Goal: Information Seeking & Learning: Learn about a topic

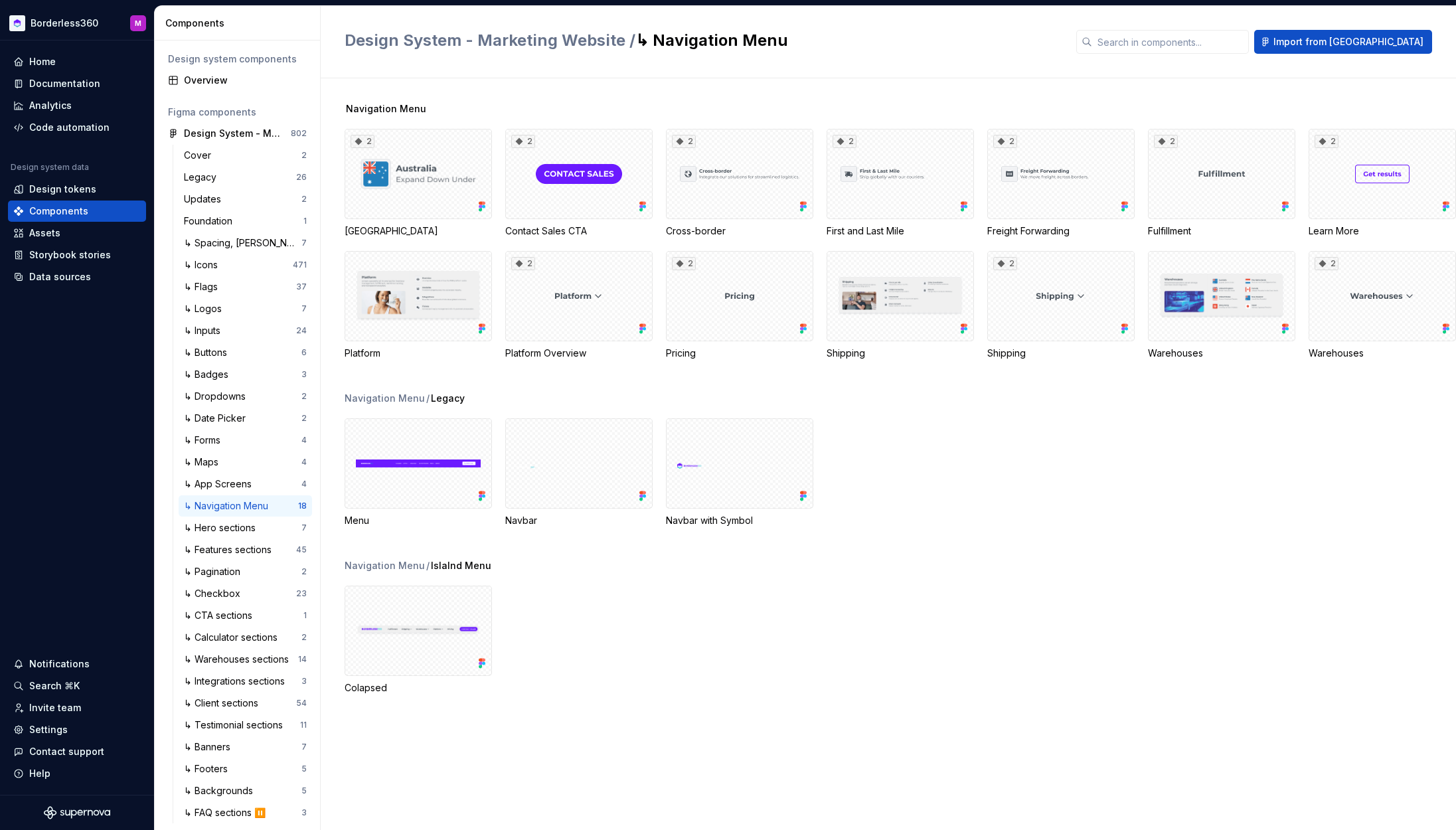
scroll to position [7, 0]
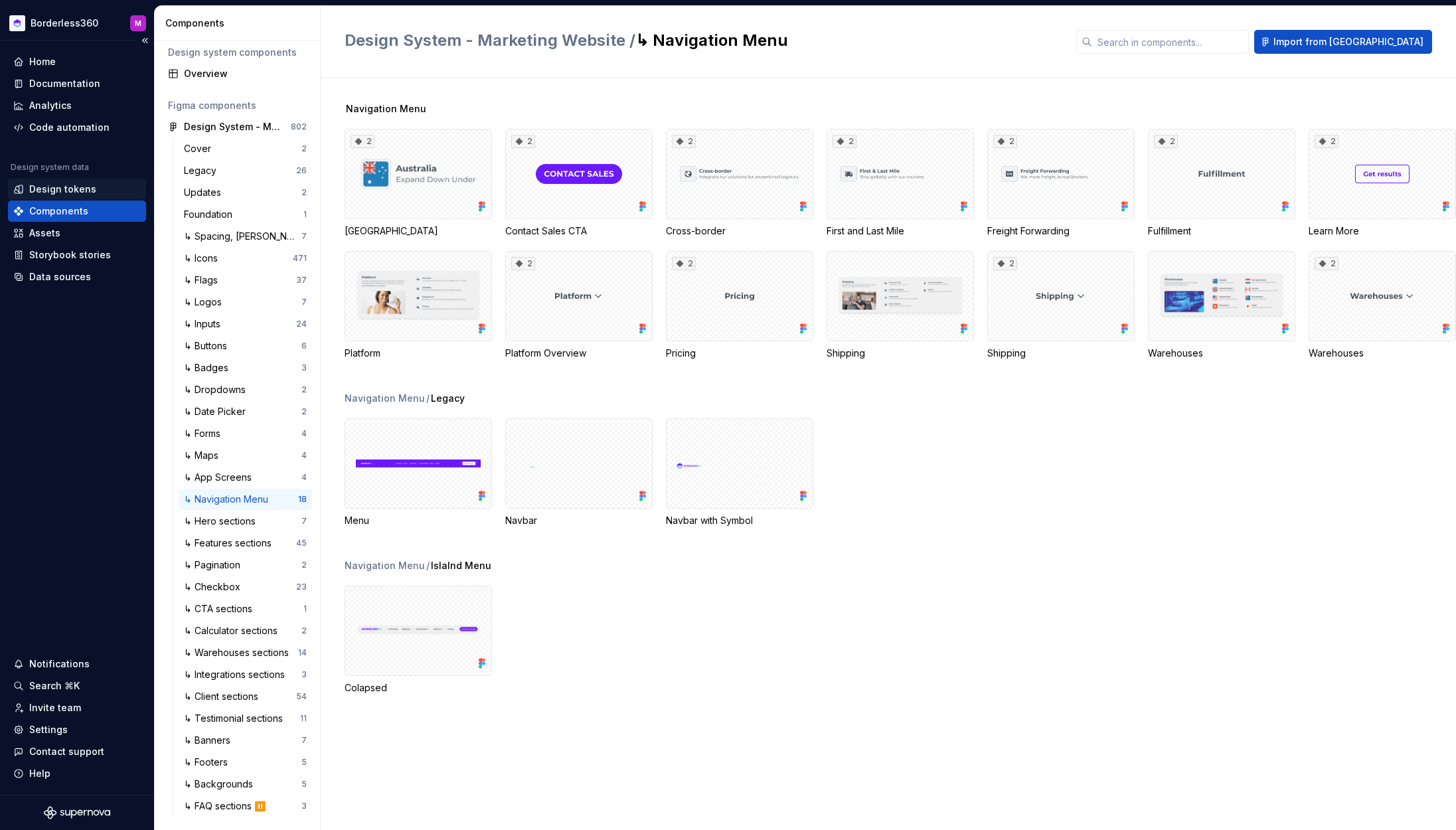
click at [61, 190] on div "Design tokens" at bounding box center [62, 190] width 67 height 13
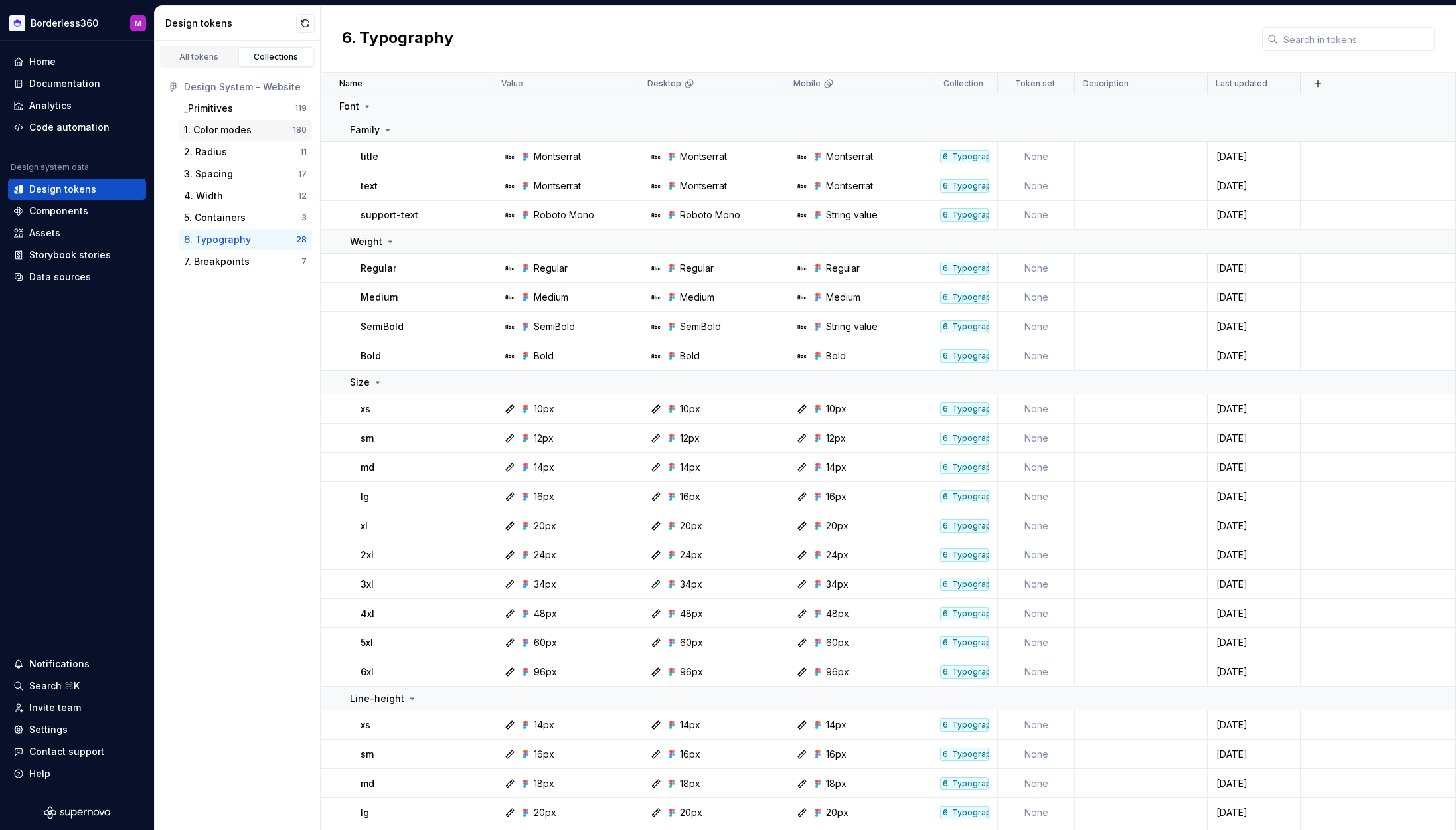
click at [238, 131] on div "1. Color modes" at bounding box center [217, 130] width 68 height 13
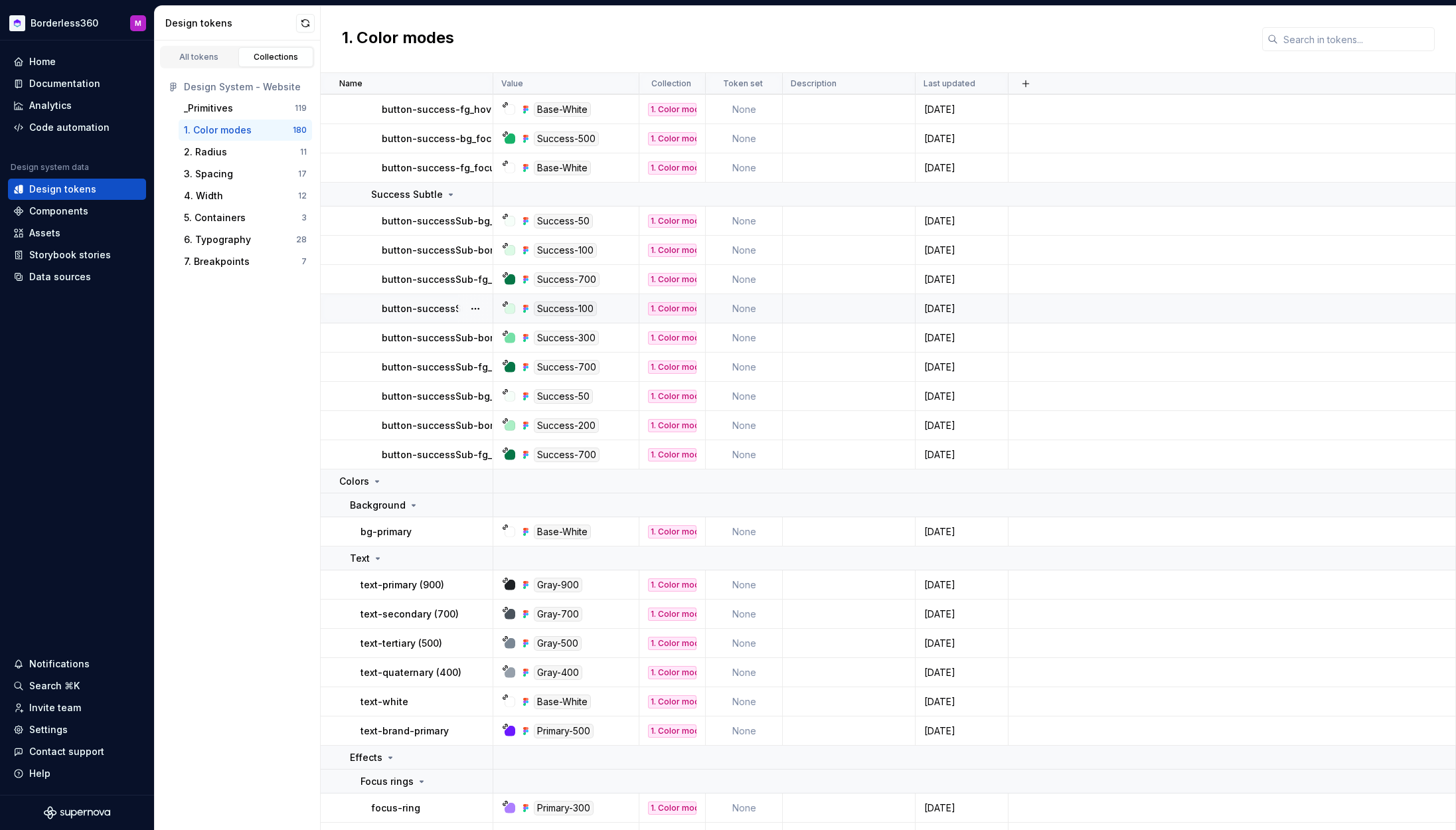
scroll to position [5067, 0]
click at [439, 309] on p "button-successSub-bg_hover" at bounding box center [450, 307] width 139 height 13
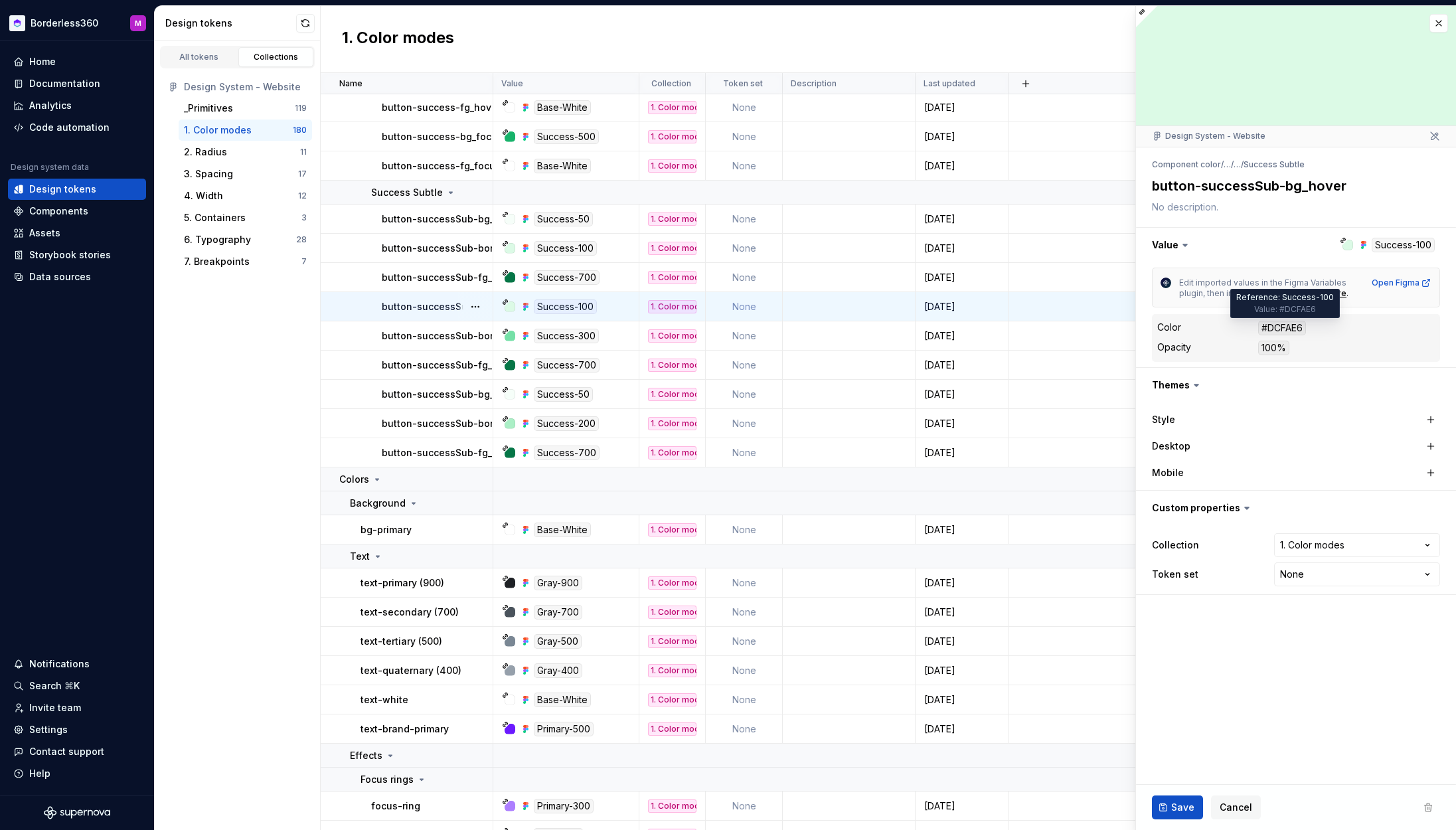
click at [1288, 326] on div "#DCFAE6" at bounding box center [1282, 328] width 48 height 14
drag, startPoint x: 1295, startPoint y: 328, endPoint x: 1270, endPoint y: 326, distance: 25.1
click at [1270, 326] on div "#DCFAE6" at bounding box center [1282, 328] width 48 height 14
drag, startPoint x: 1265, startPoint y: 327, endPoint x: 1310, endPoint y: 329, distance: 45.0
click at [1309, 326] on dd "#DCFAE6" at bounding box center [1346, 328] width 176 height 14
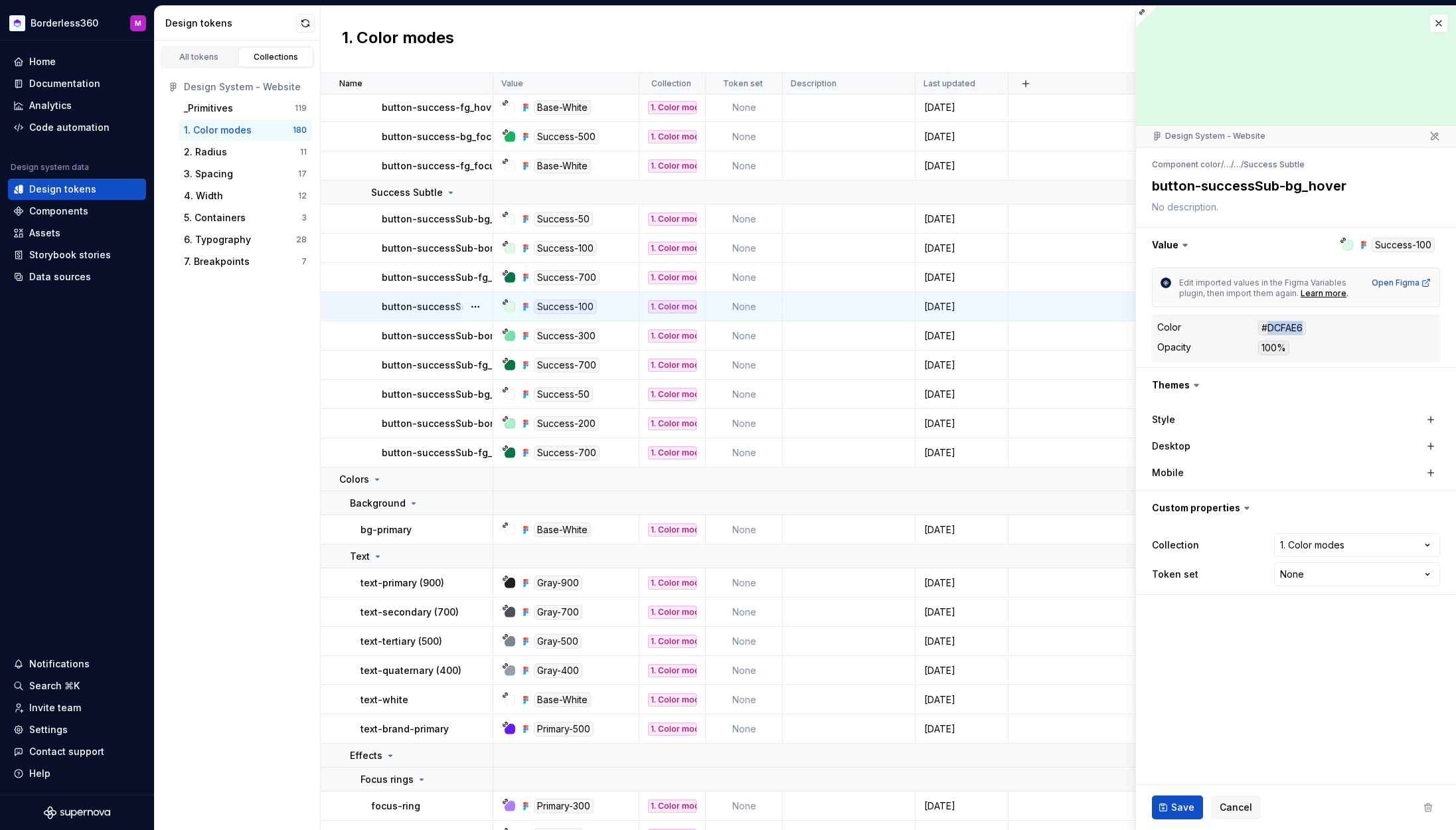
copy div "DCFAE6"
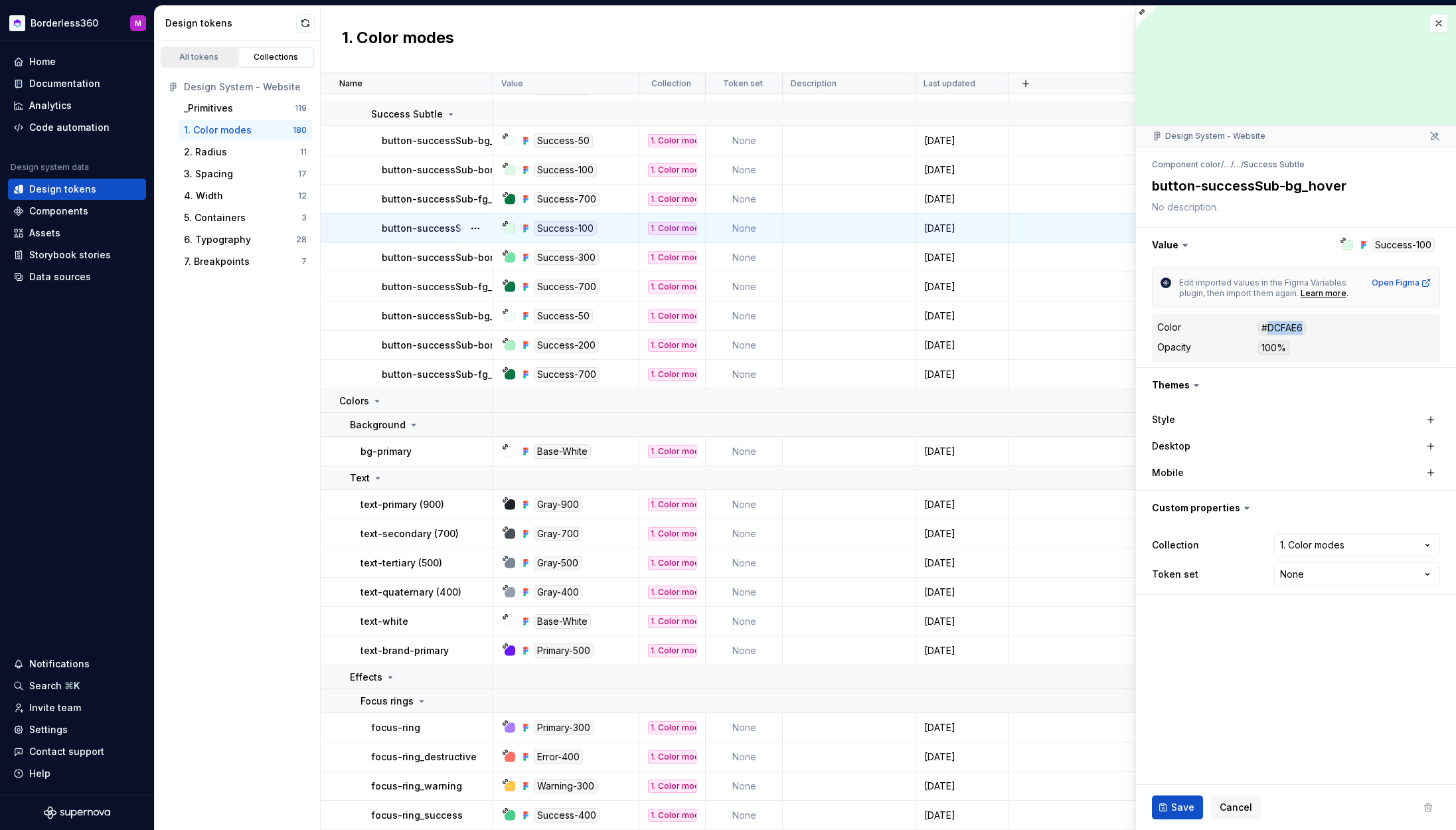
click at [203, 57] on div "All tokens" at bounding box center [198, 57] width 66 height 11
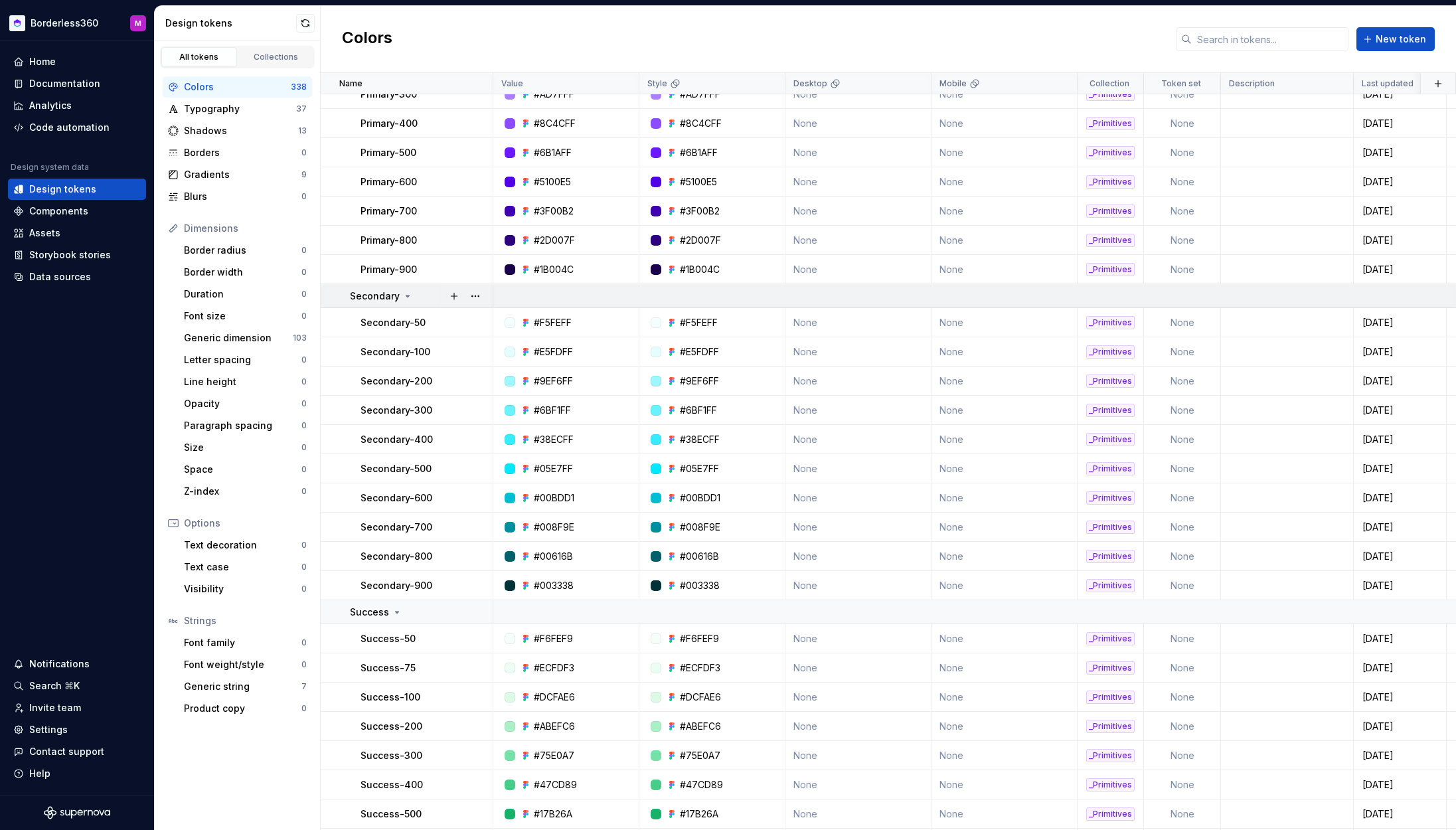
scroll to position [2297, 0]
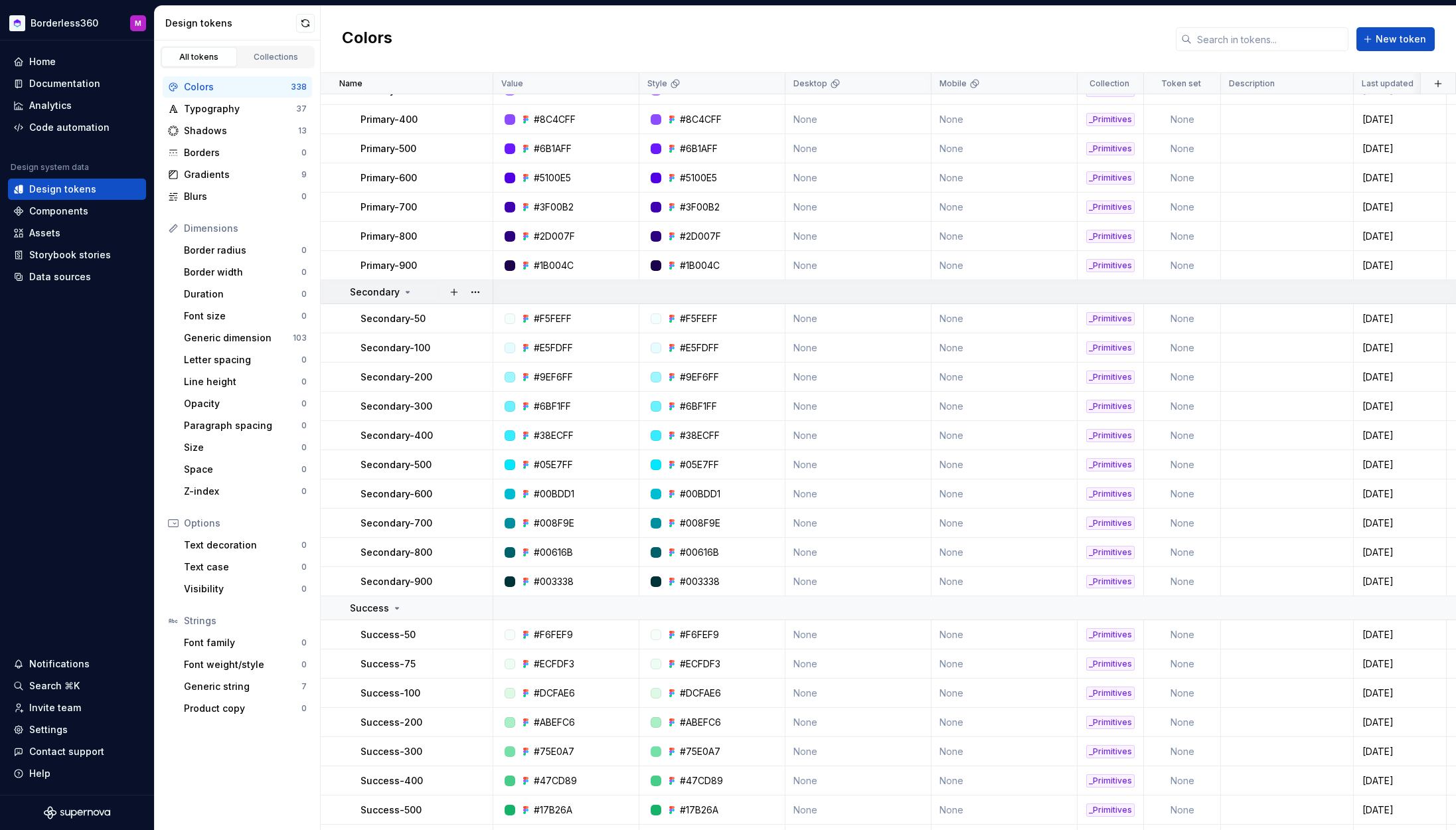
click at [402, 289] on icon at bounding box center [407, 291] width 11 height 11
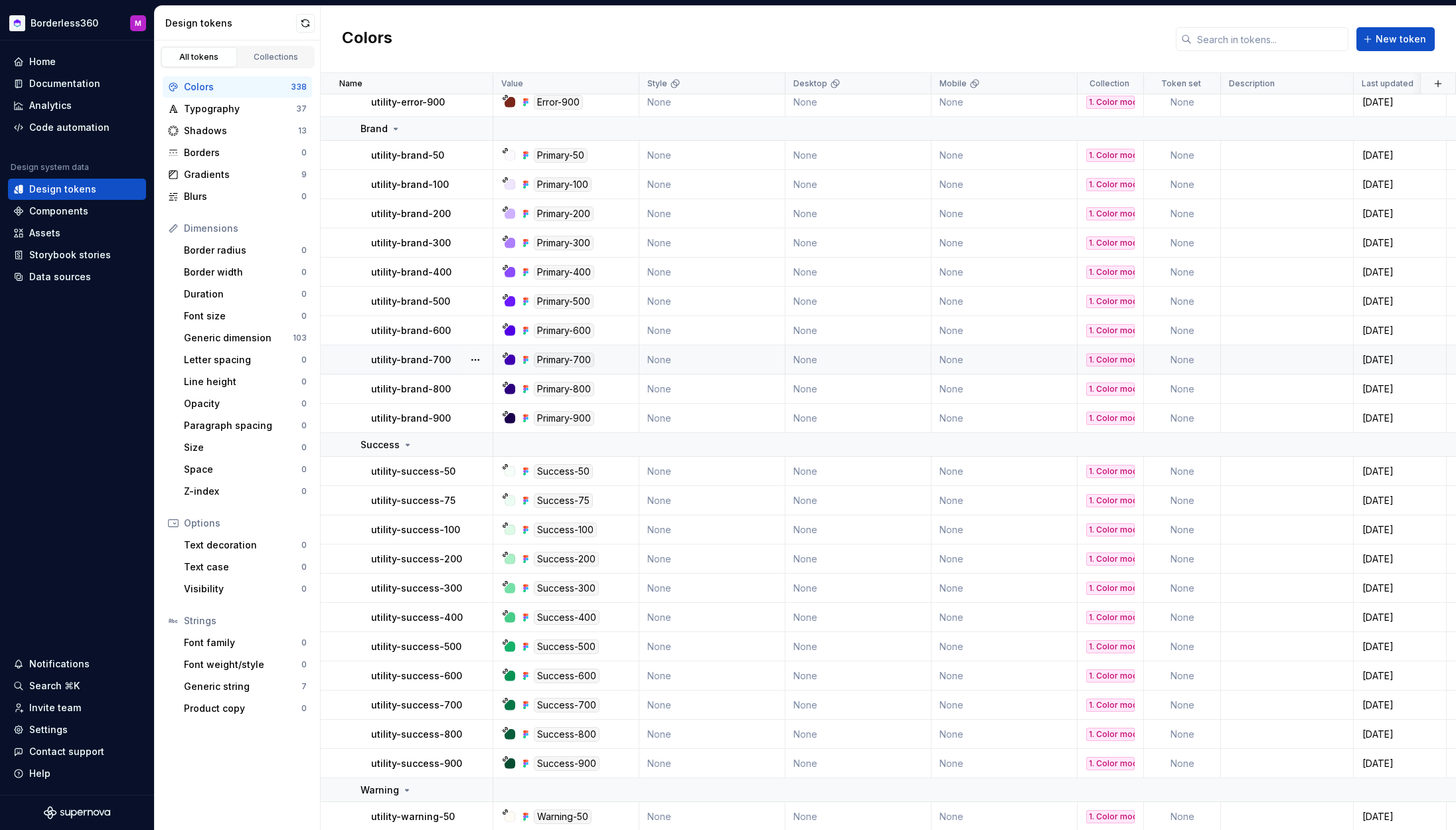
scroll to position [4568, 0]
click at [429, 525] on p "utility-success-100" at bounding box center [415, 527] width 89 height 13
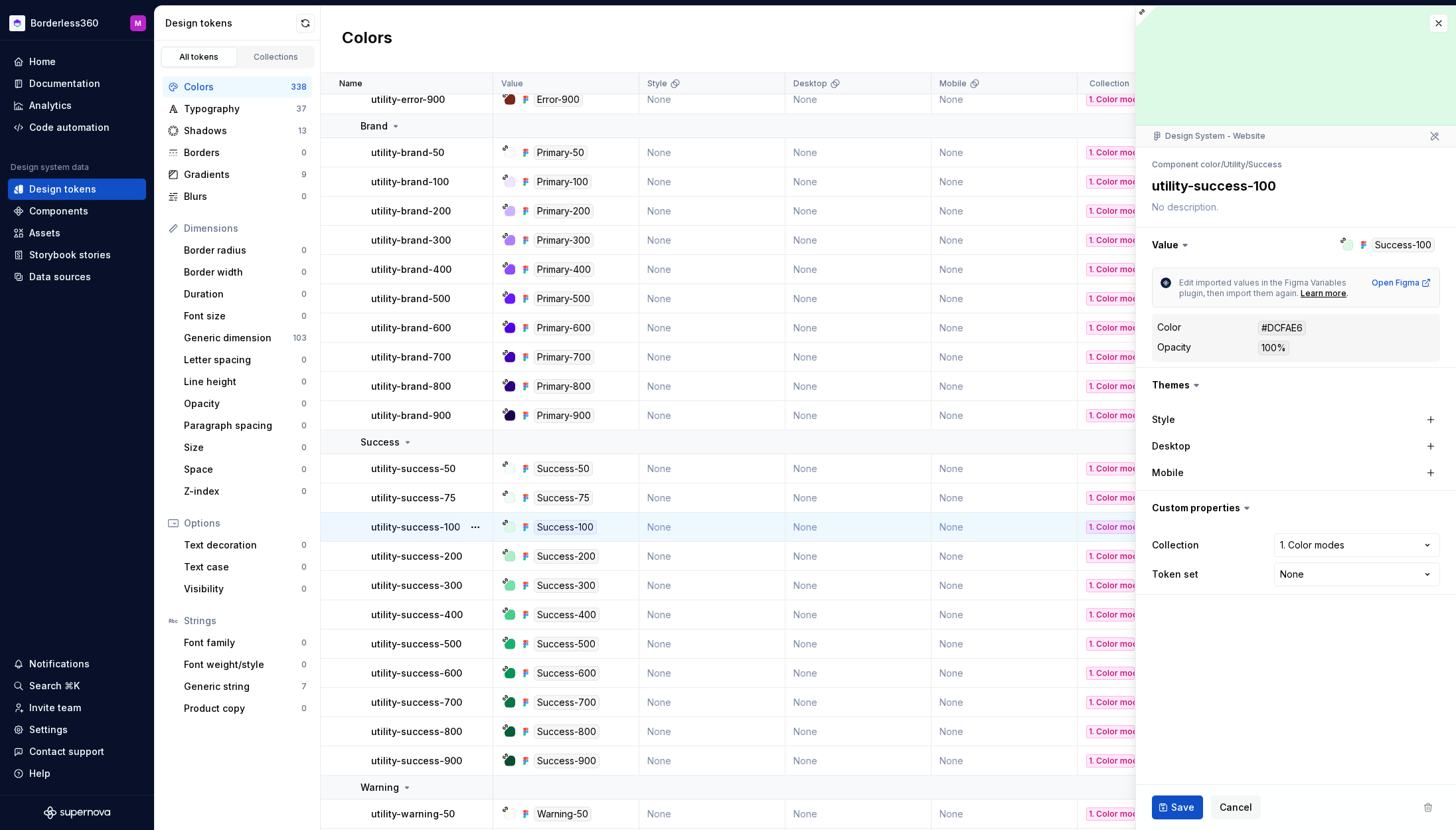
click at [426, 529] on p "utility-success-100" at bounding box center [415, 527] width 89 height 13
type textarea "*"
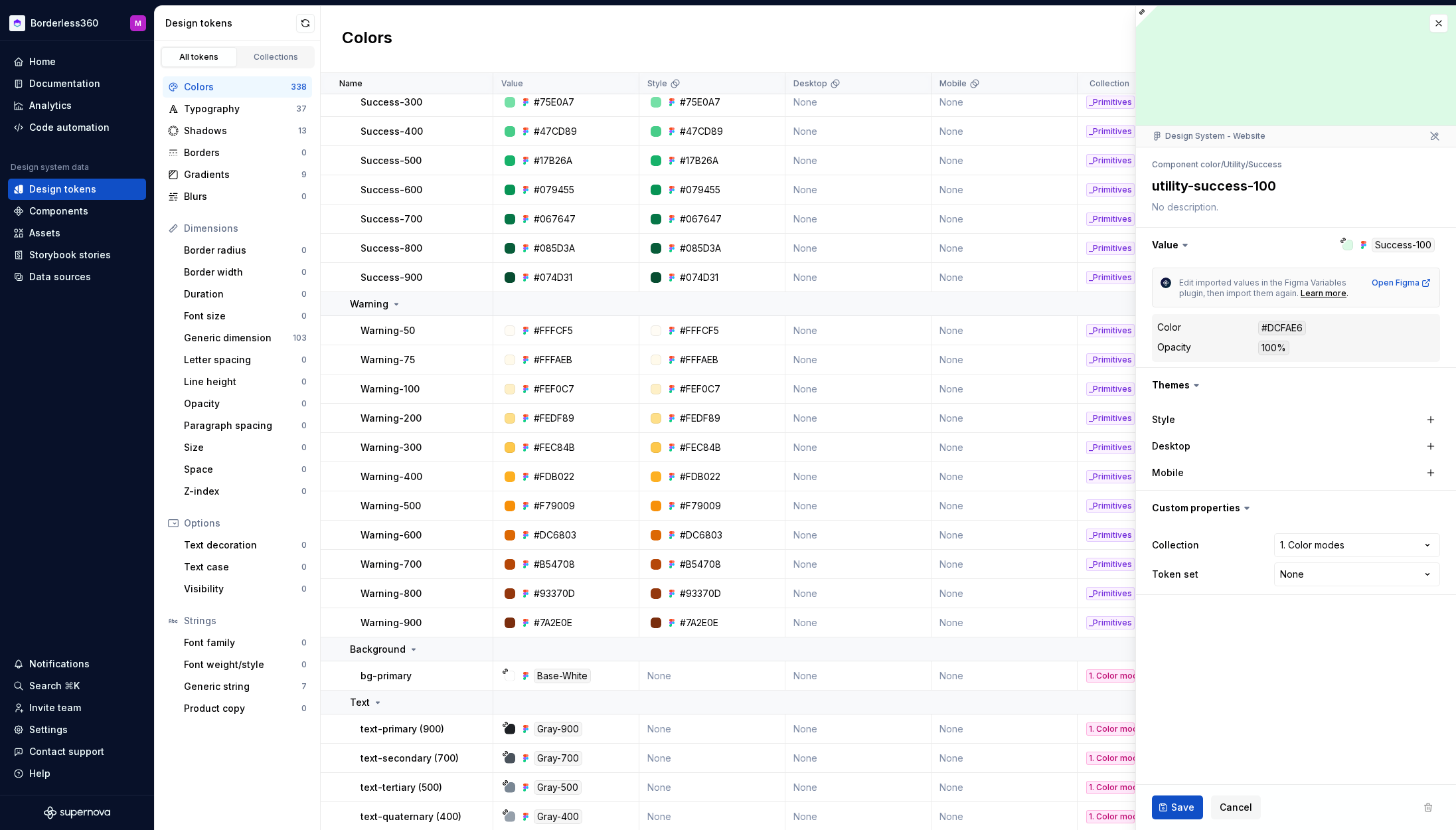
scroll to position [2652, 0]
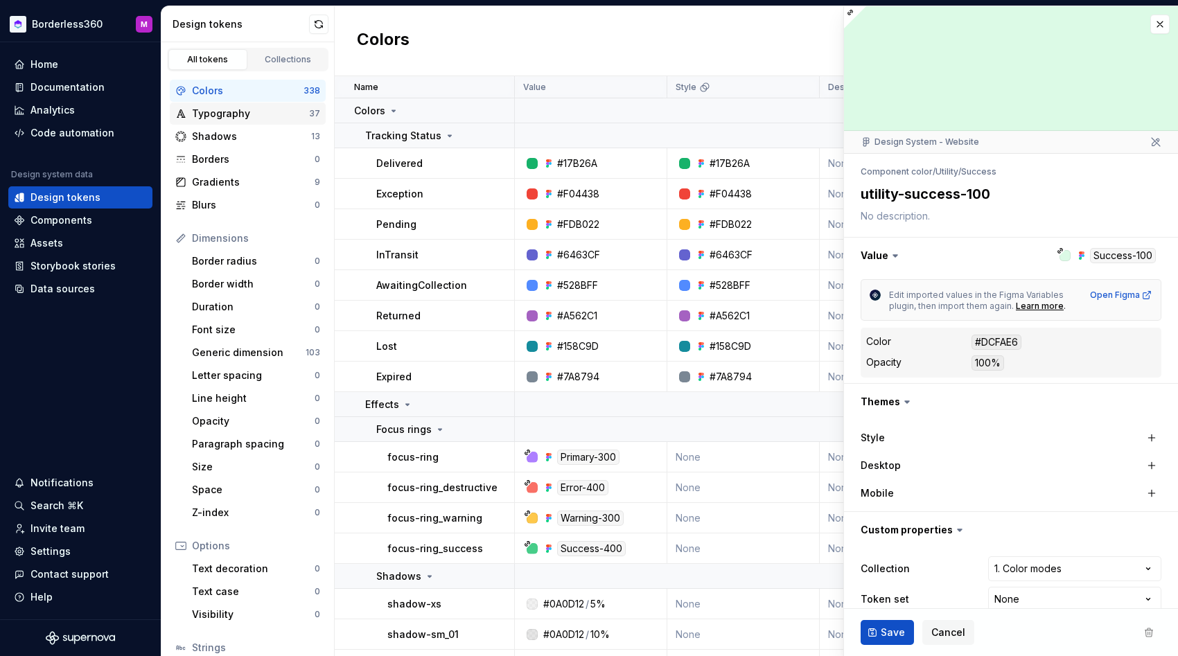
click at [228, 109] on div "Typography" at bounding box center [250, 114] width 117 height 14
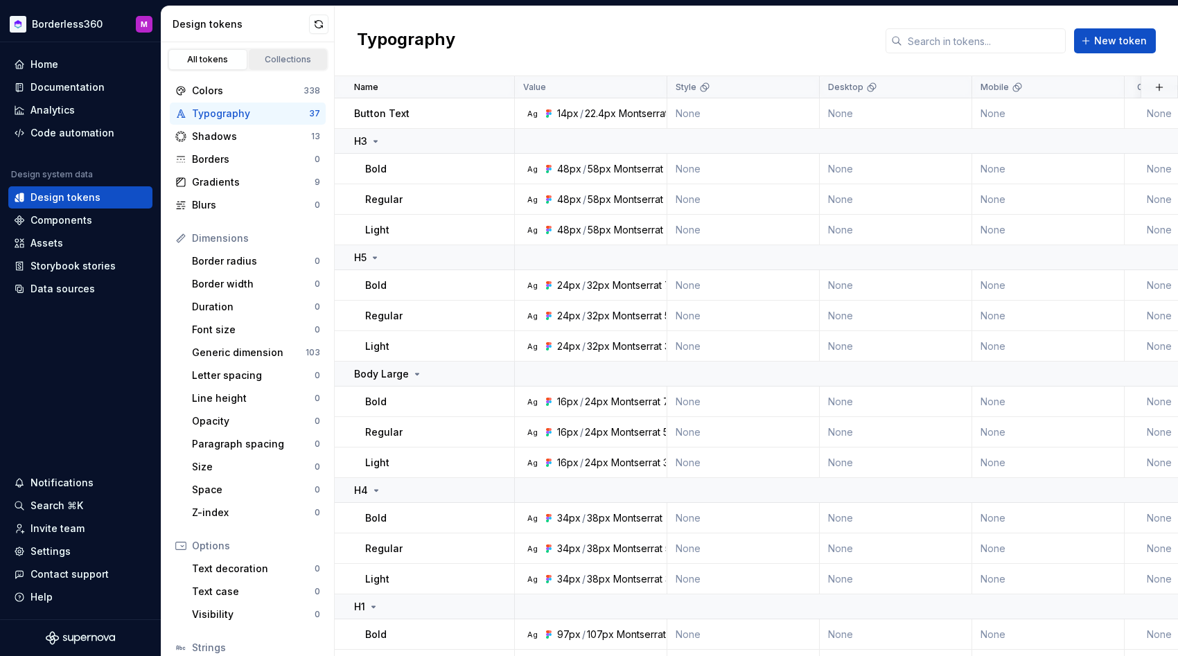
click at [292, 58] on div "Collections" at bounding box center [288, 59] width 69 height 11
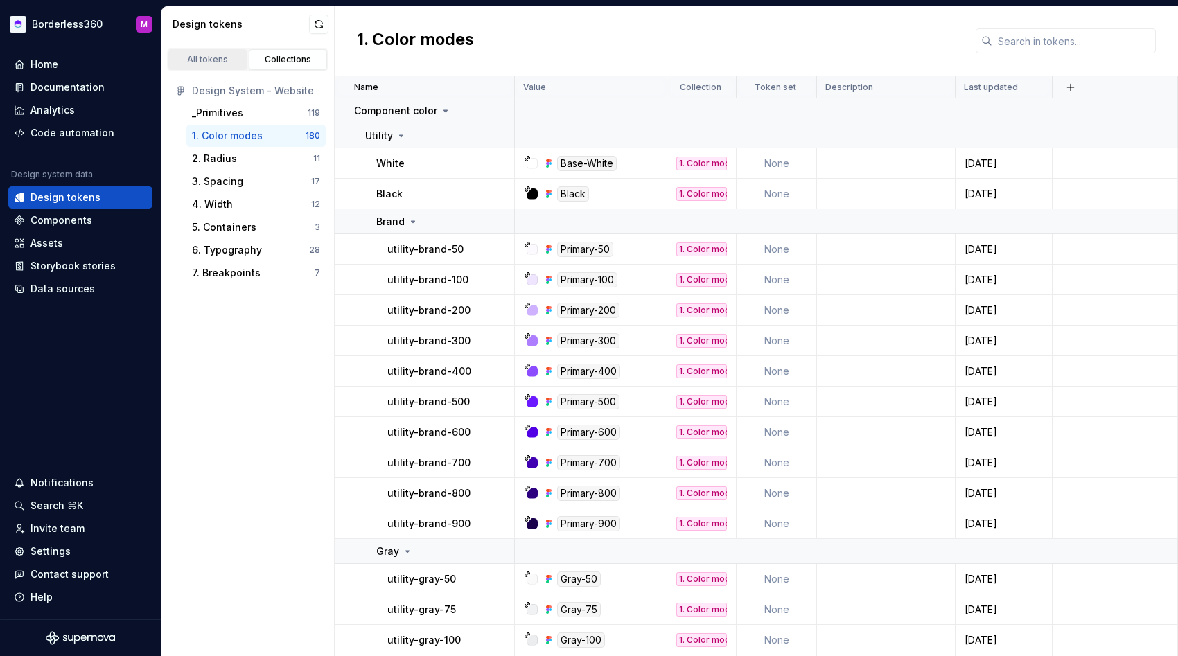
click at [202, 62] on div "All tokens" at bounding box center [207, 59] width 69 height 11
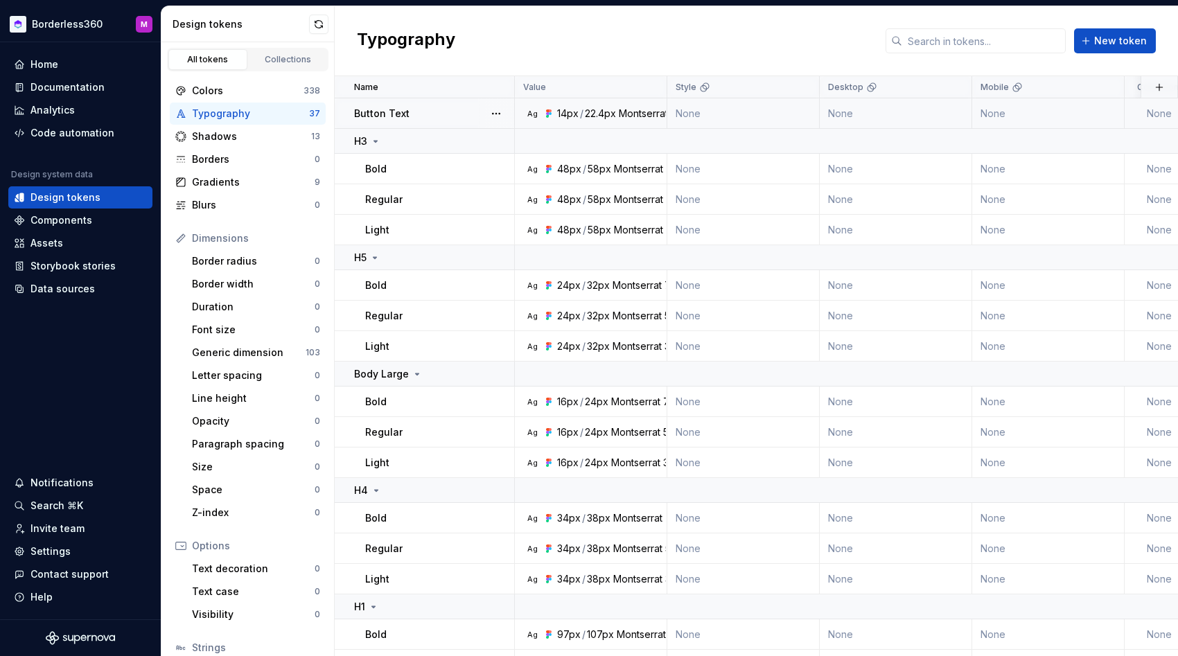
click at [623, 119] on div "Montserrat" at bounding box center [643, 114] width 49 height 14
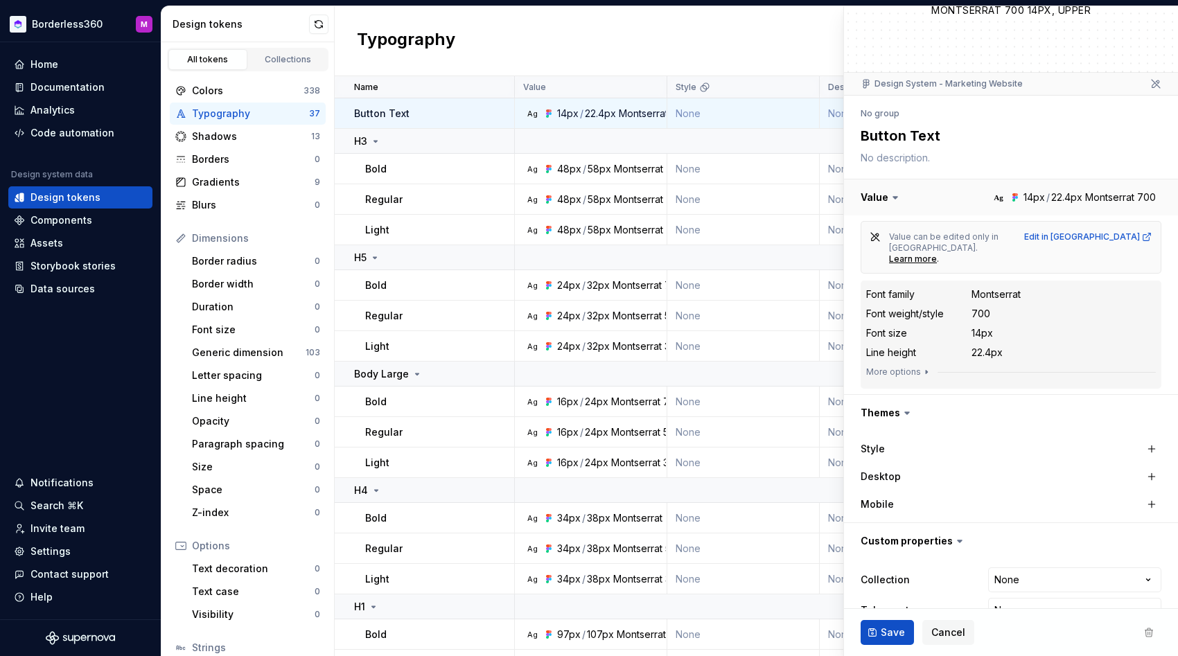
scroll to position [69, 0]
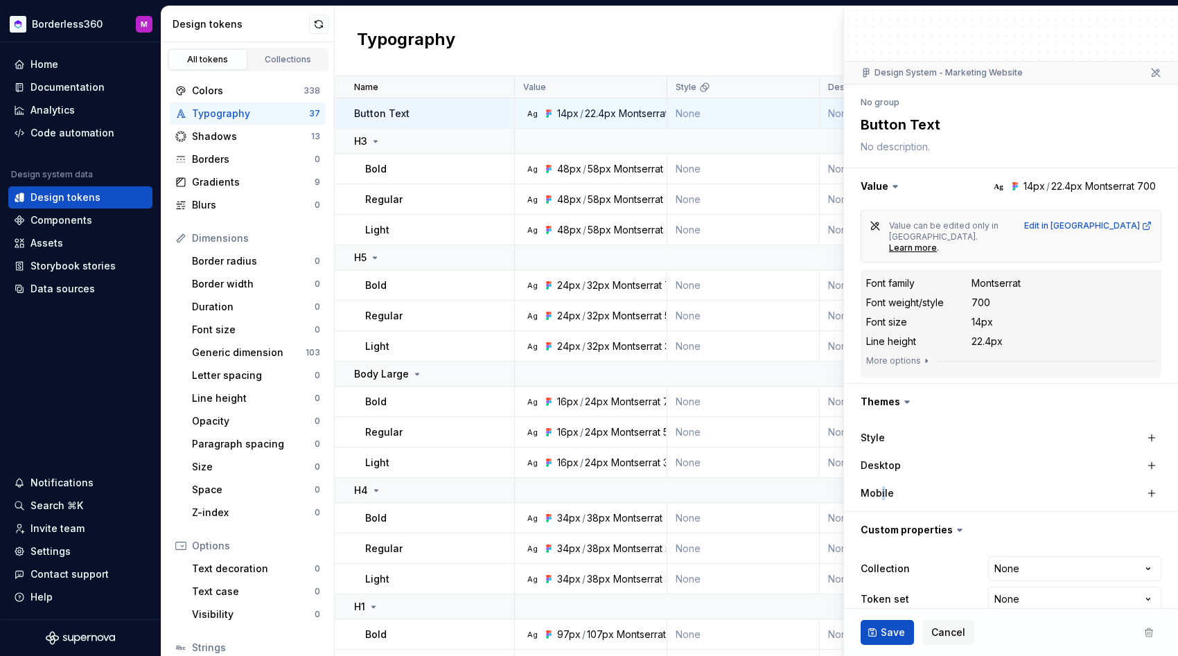
click at [883, 486] on label "Mobile" at bounding box center [877, 493] width 33 height 14
click at [618, 173] on div "Montserrat" at bounding box center [638, 169] width 49 height 14
type textarea "*"
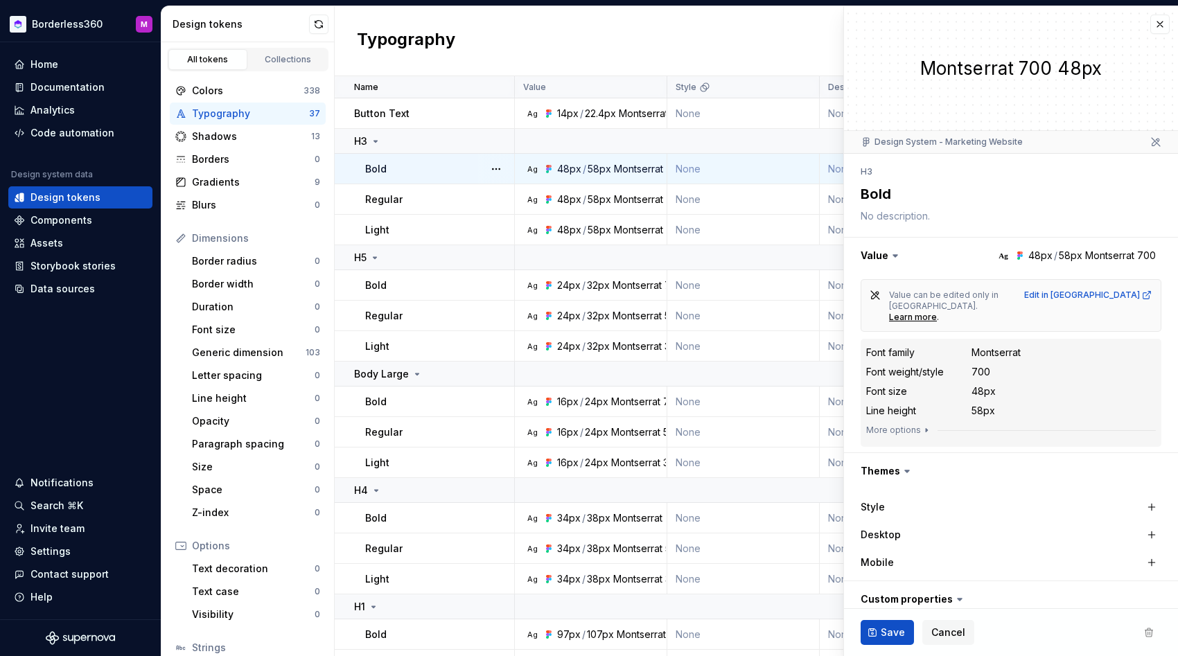
click at [928, 425] on icon "button" at bounding box center [926, 430] width 11 height 11
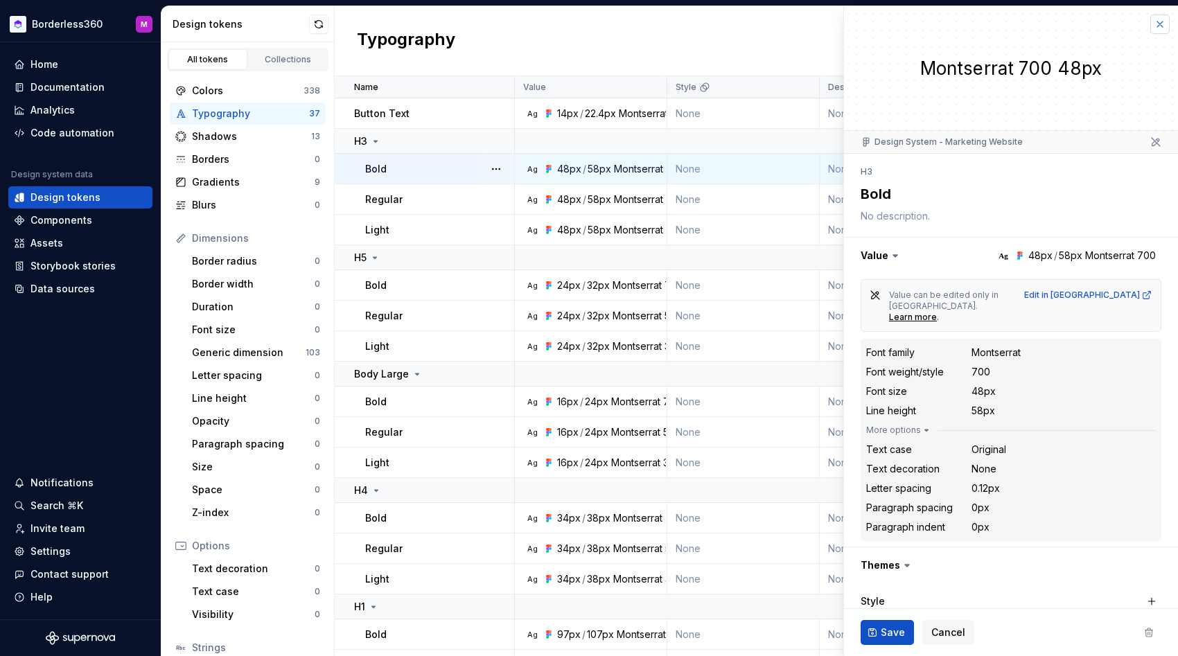
click at [1159, 23] on button "button" at bounding box center [1159, 24] width 19 height 19
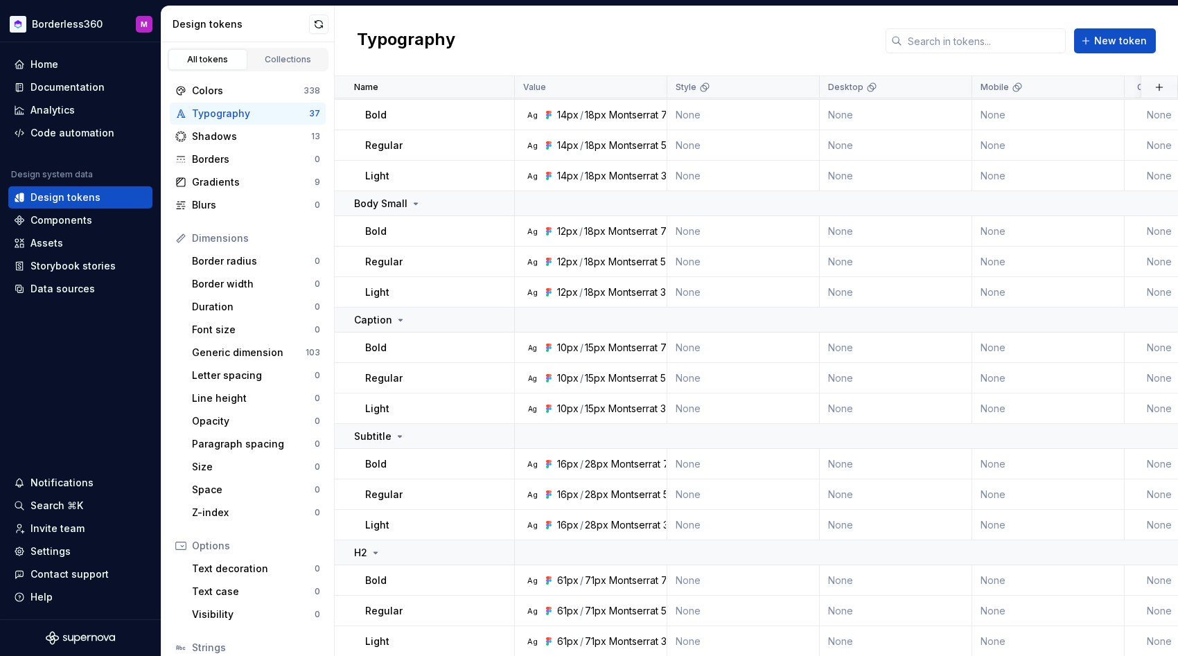
scroll to position [870, 0]
